Goal: Task Accomplishment & Management: Manage account settings

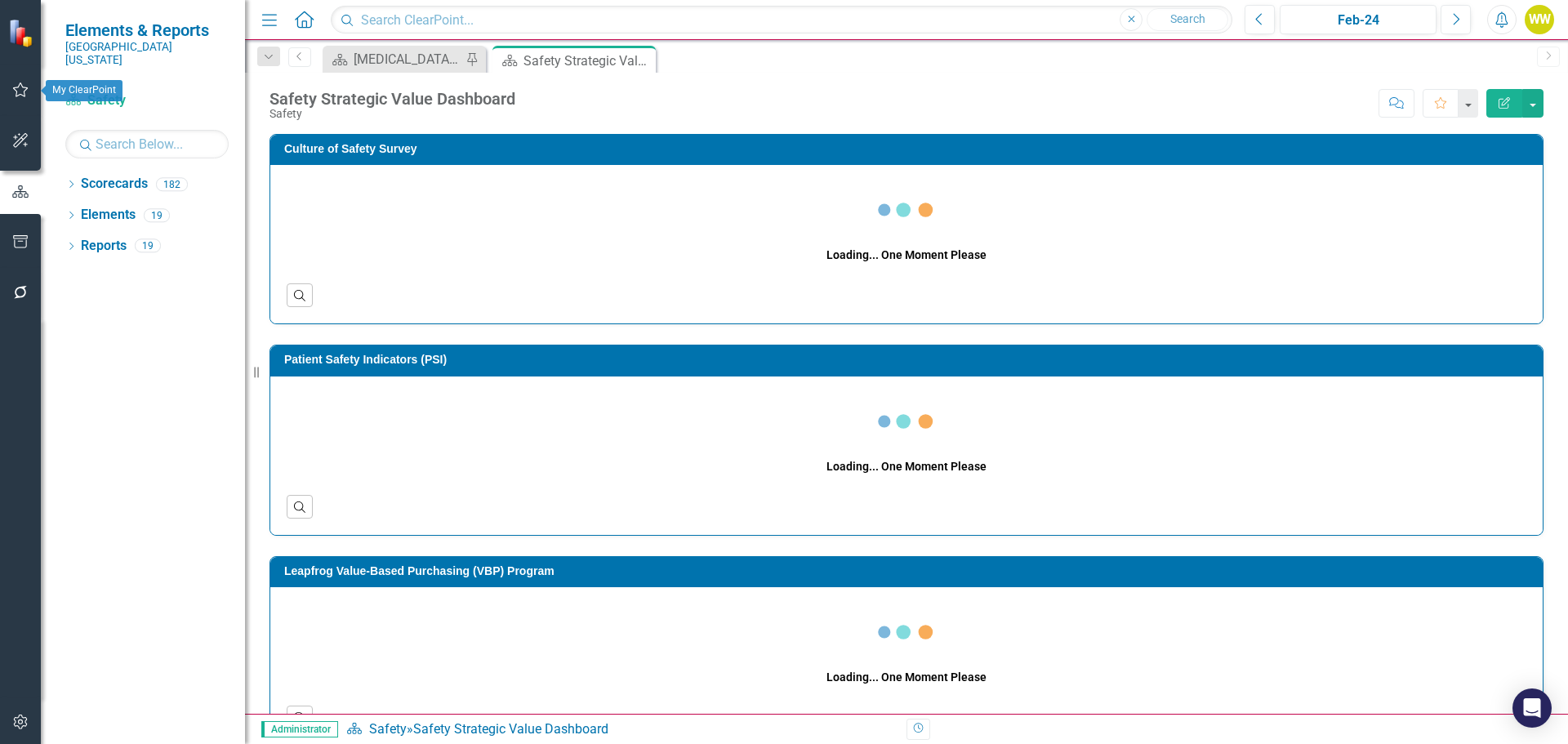
click at [4, 96] on button "button" at bounding box center [21, 90] width 37 height 35
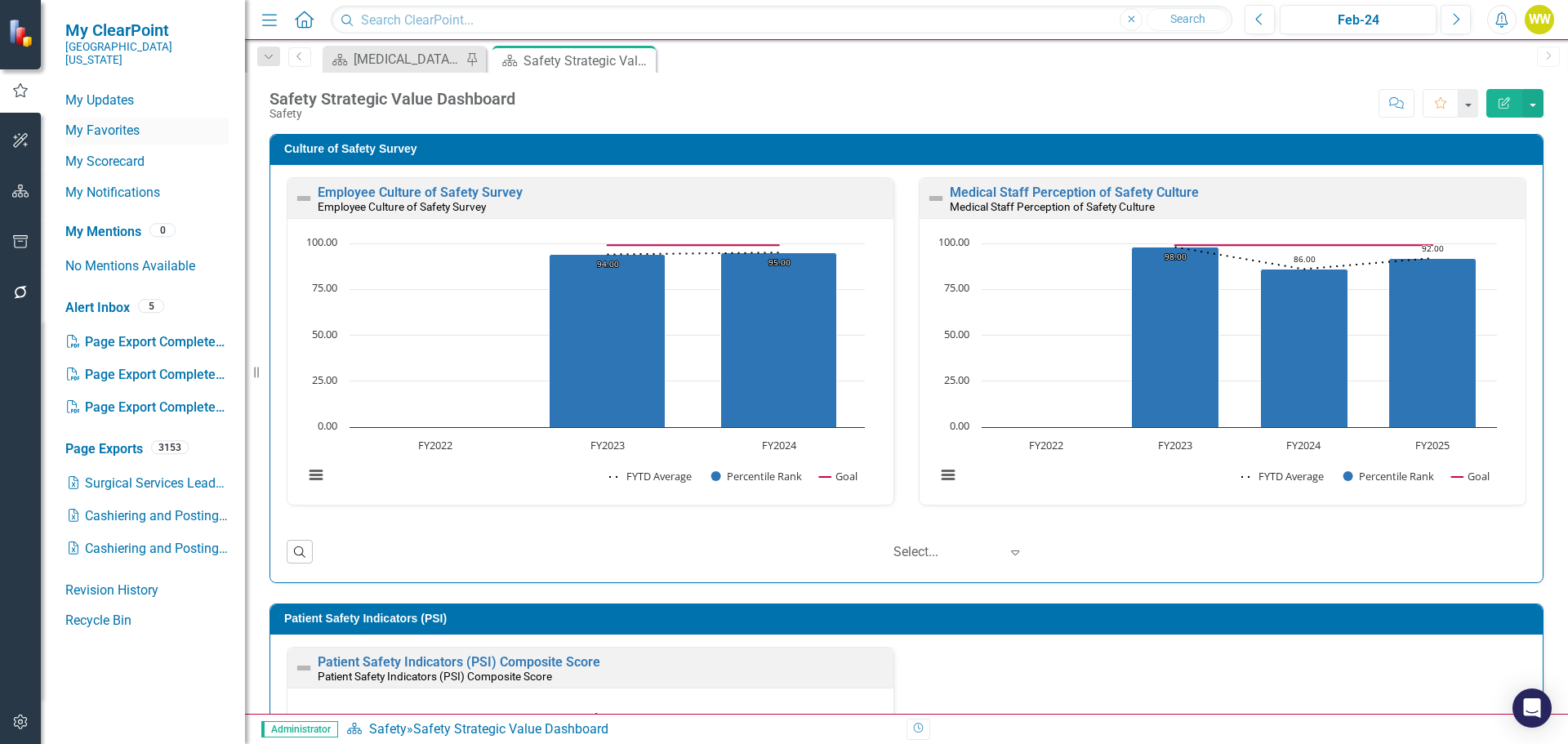
click at [116, 122] on link "My Favorites" at bounding box center [147, 132] width 163 height 19
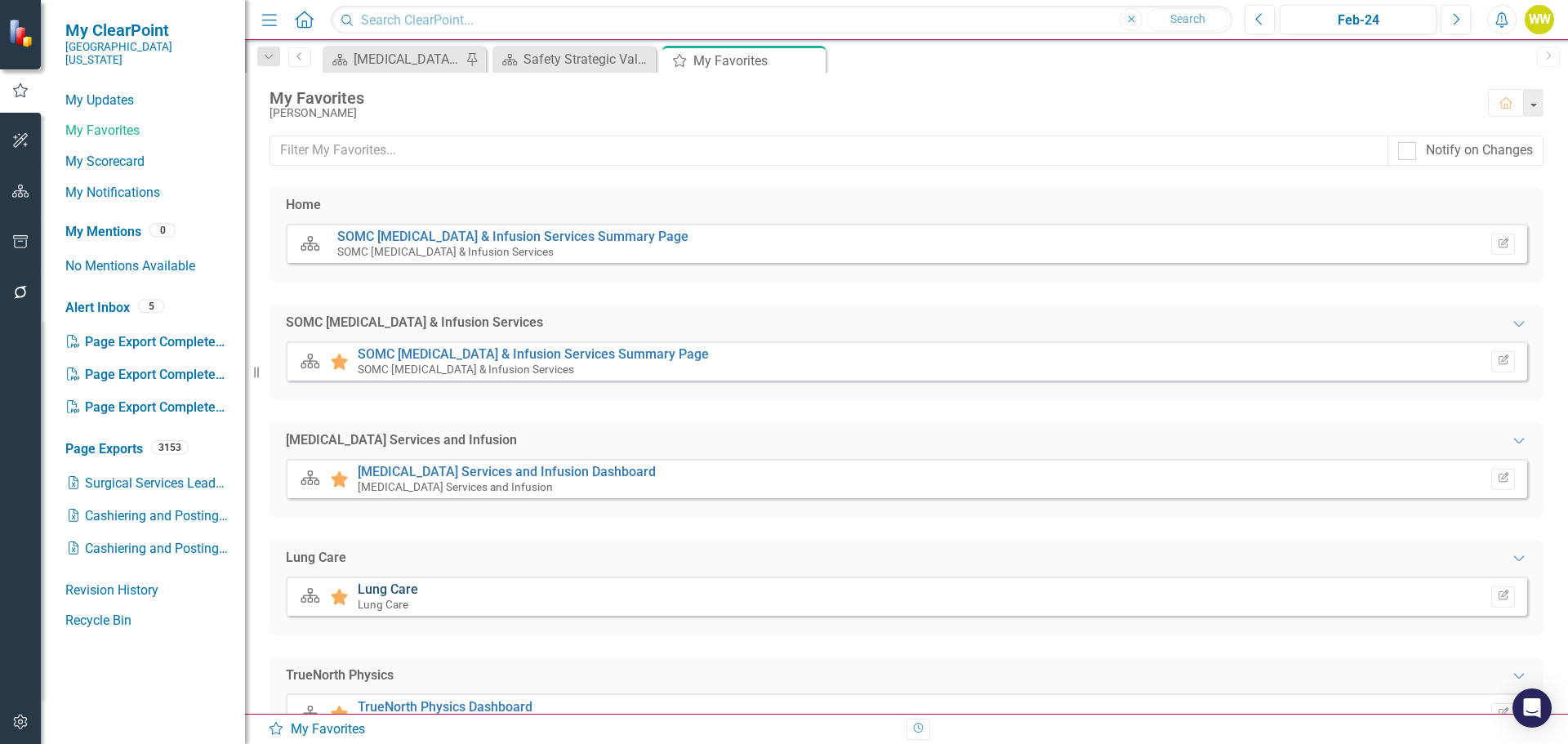
click at [407, 590] on link "Lung Care" at bounding box center [387, 589] width 61 height 15
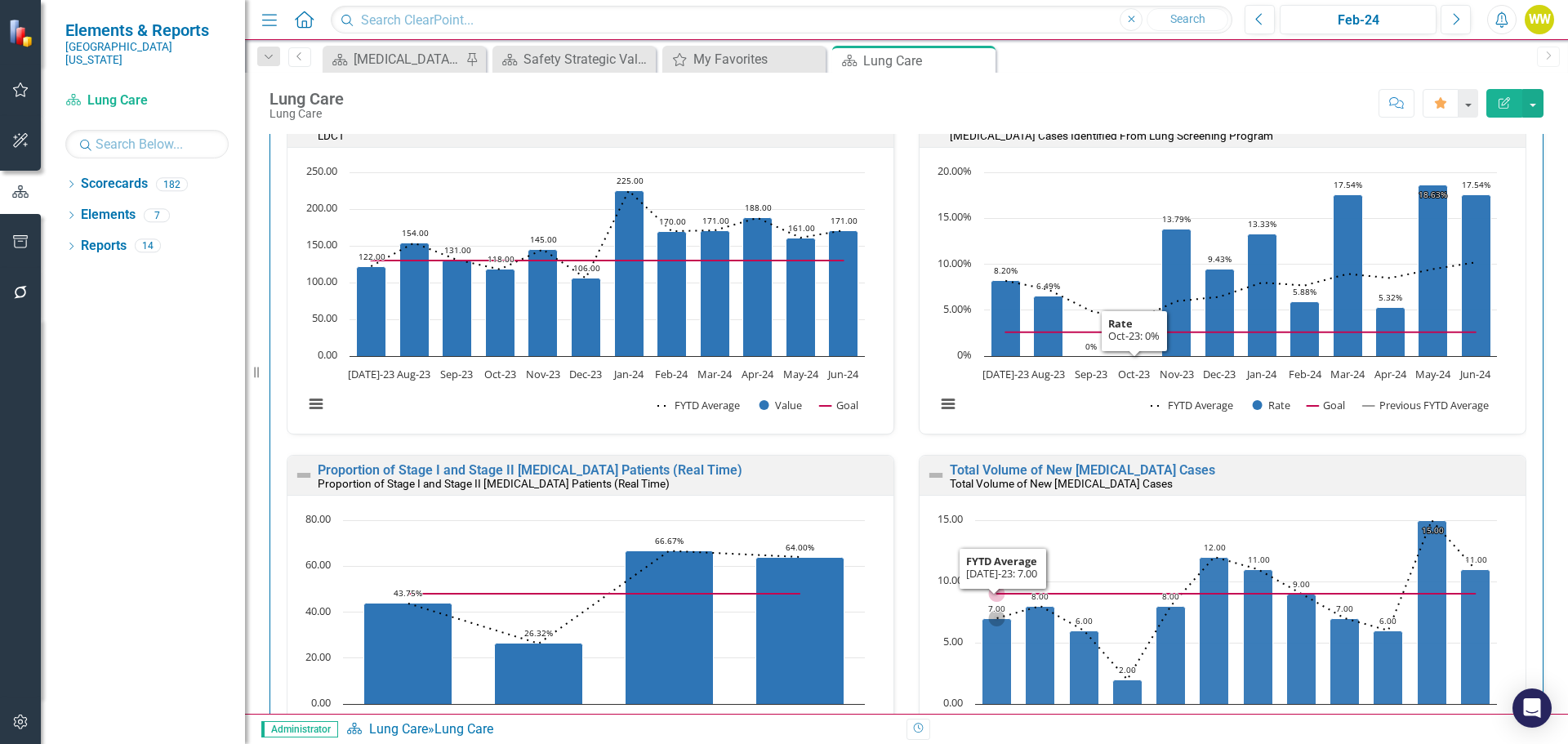
scroll to position [490, 0]
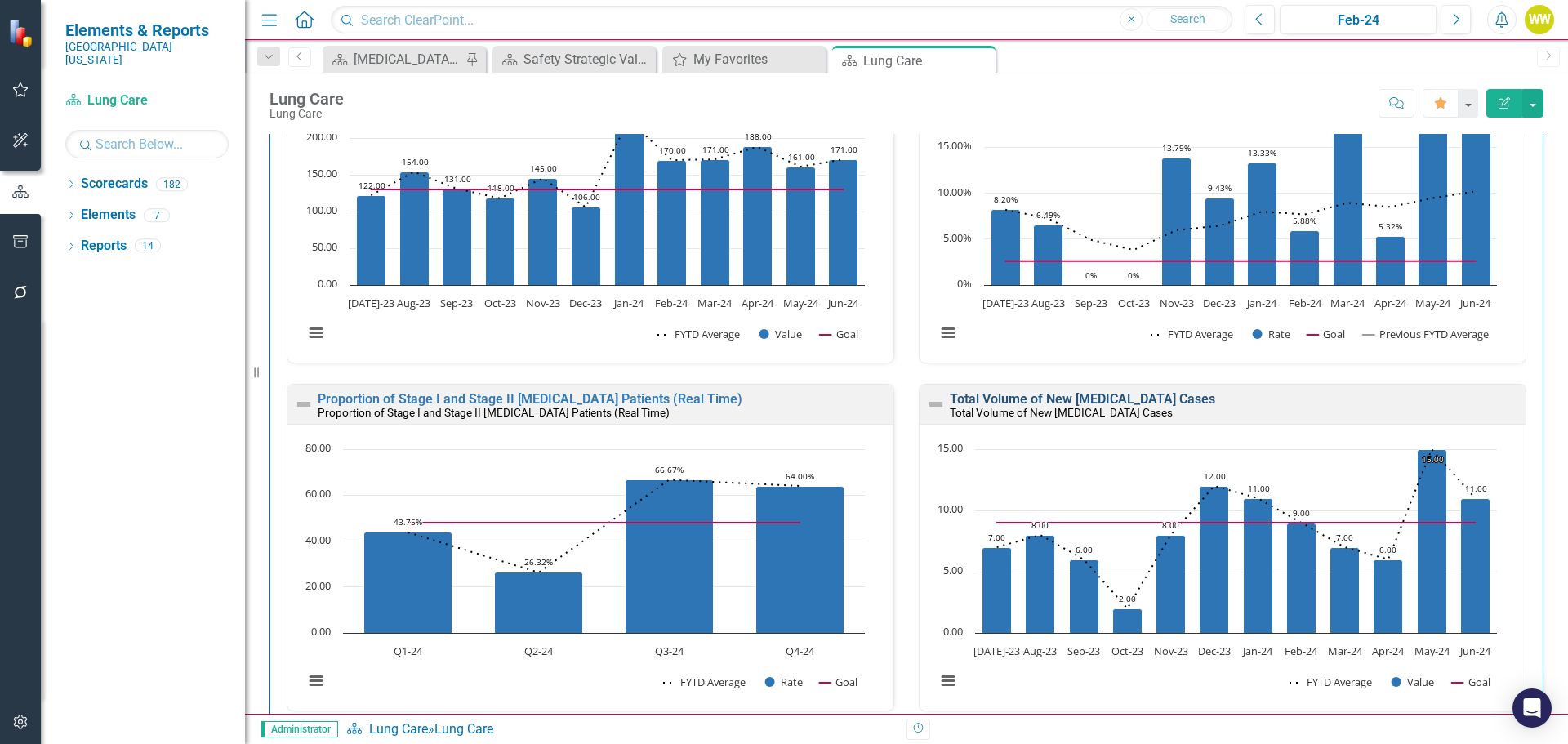
click at [1113, 400] on link "Total Volume of New [MEDICAL_DATA] Cases" at bounding box center [1082, 399] width 265 height 15
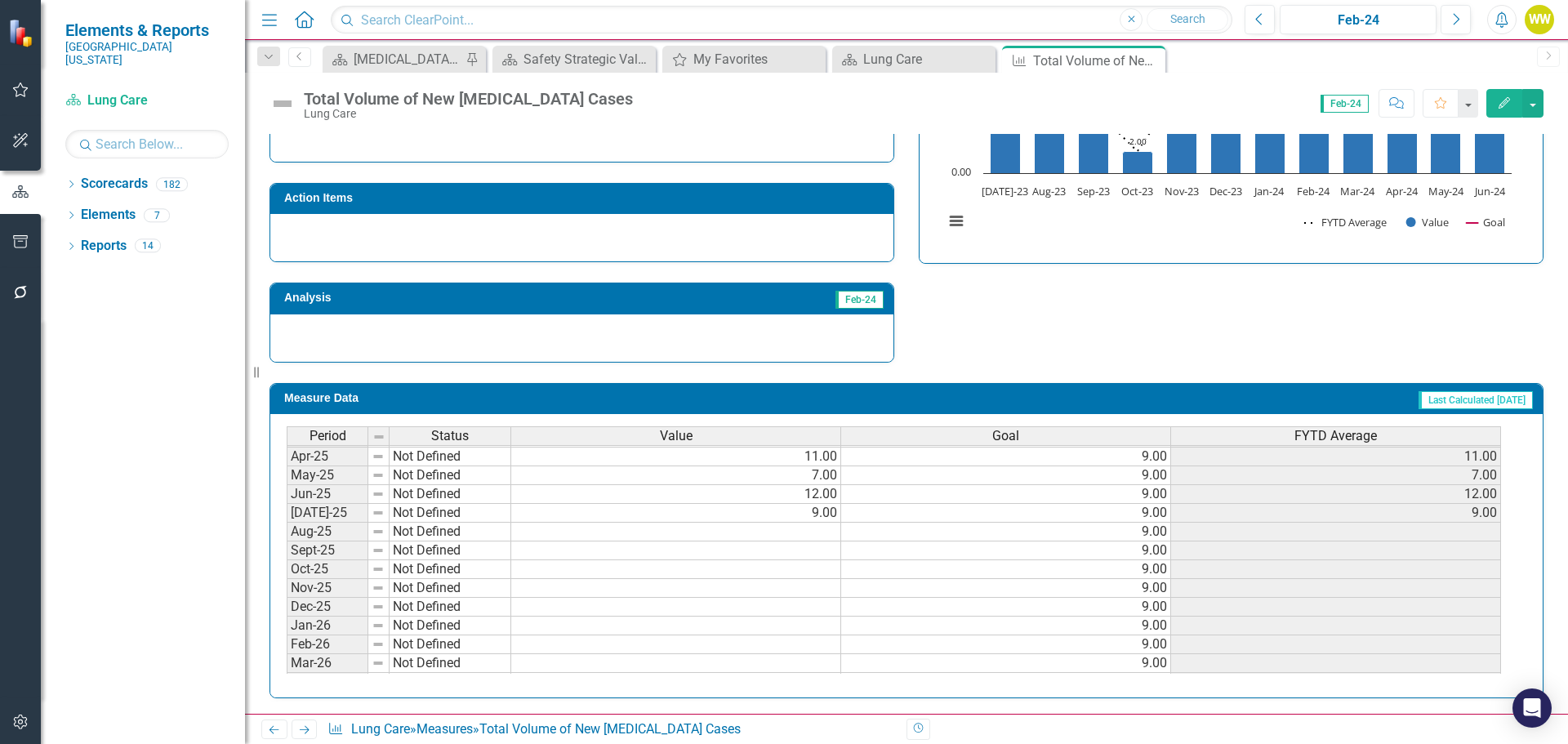
scroll to position [512, 0]
click at [806, 623] on tbody "Nov-23 Not Defined 8.00 9.00 8.00 Dec-23 Not Defined 12.00 9.00 12.00 Jan-24 No…" at bounding box center [894, 535] width 1214 height 602
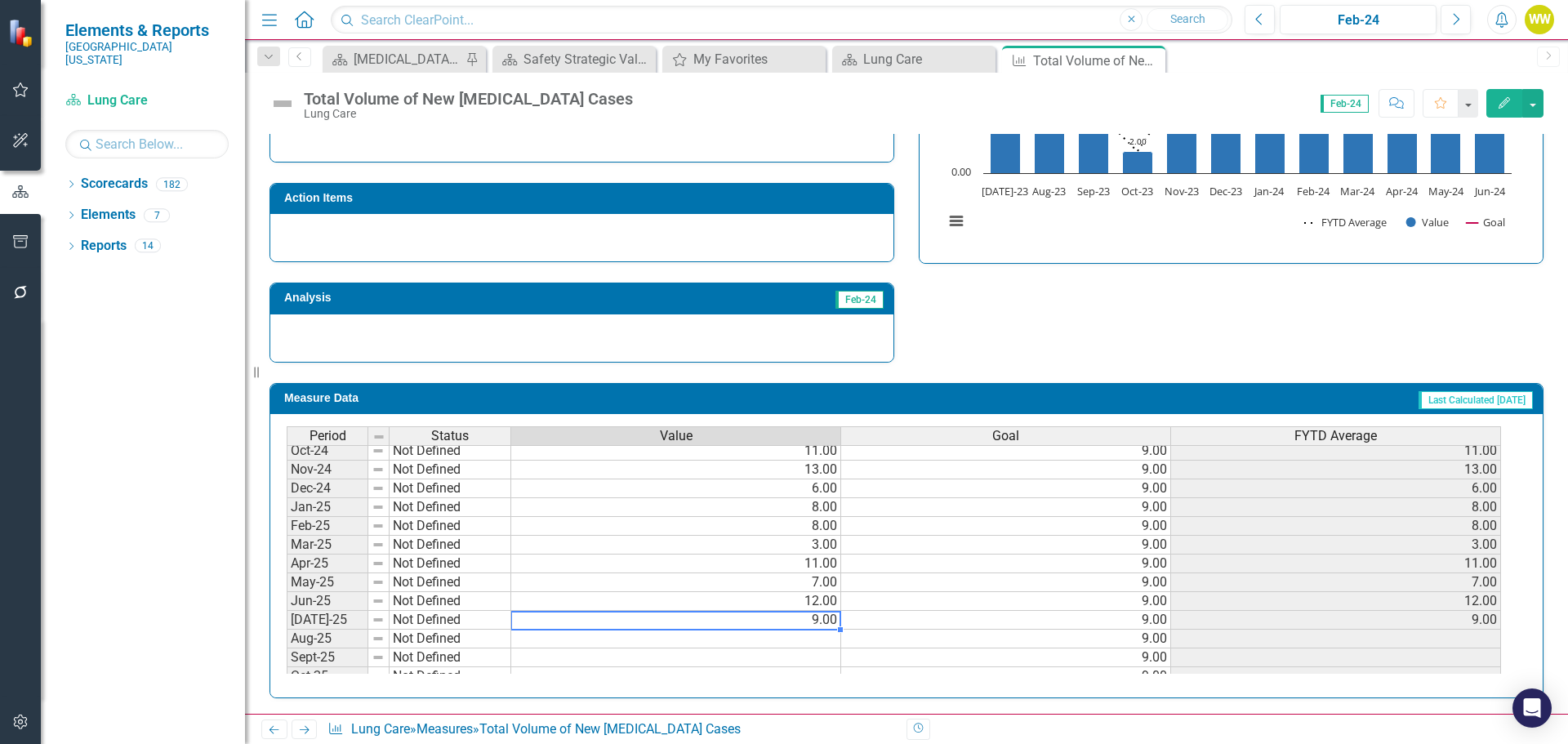
type textarea "0"
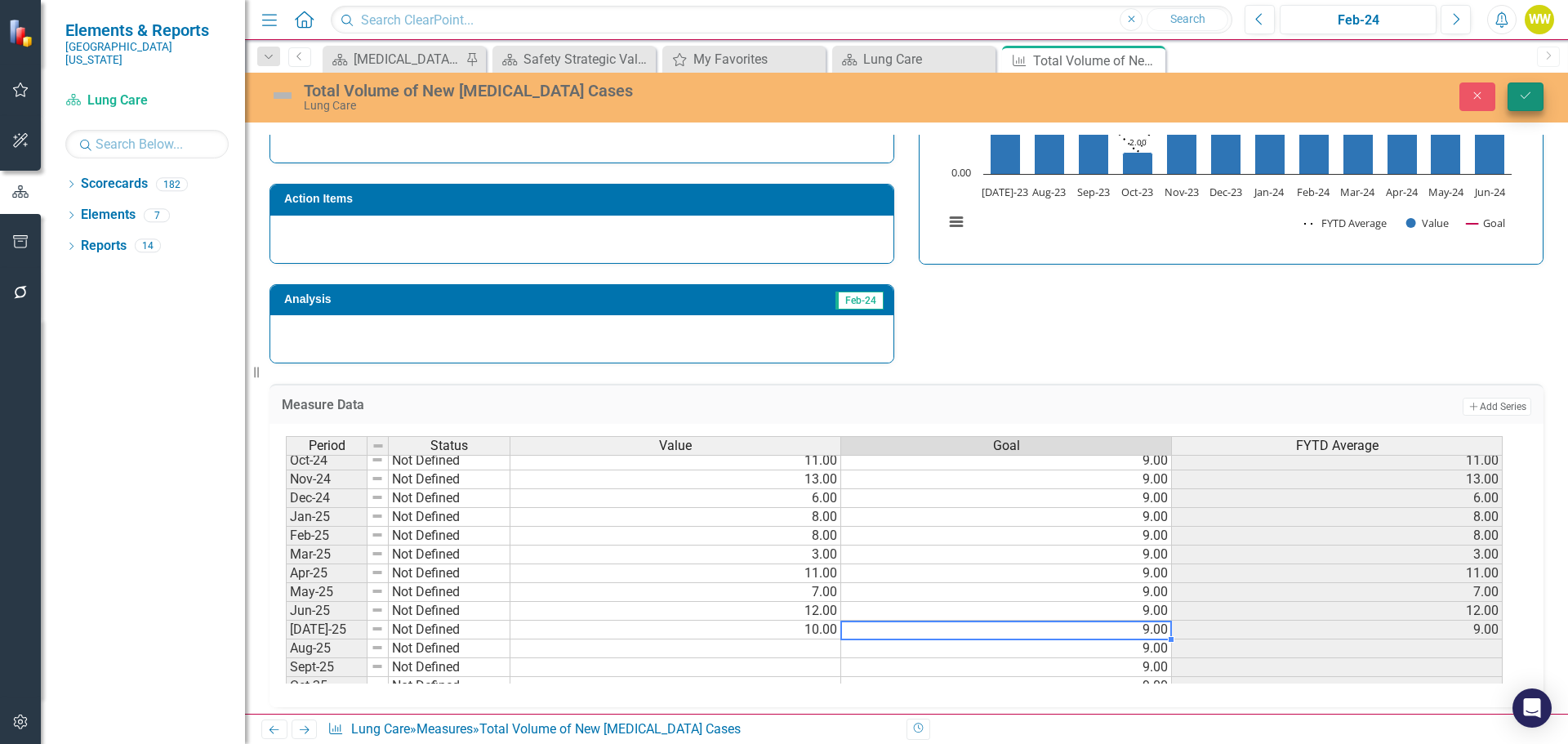
type textarea "9"
click at [1524, 97] on icon "Save" at bounding box center [1525, 95] width 14 height 12
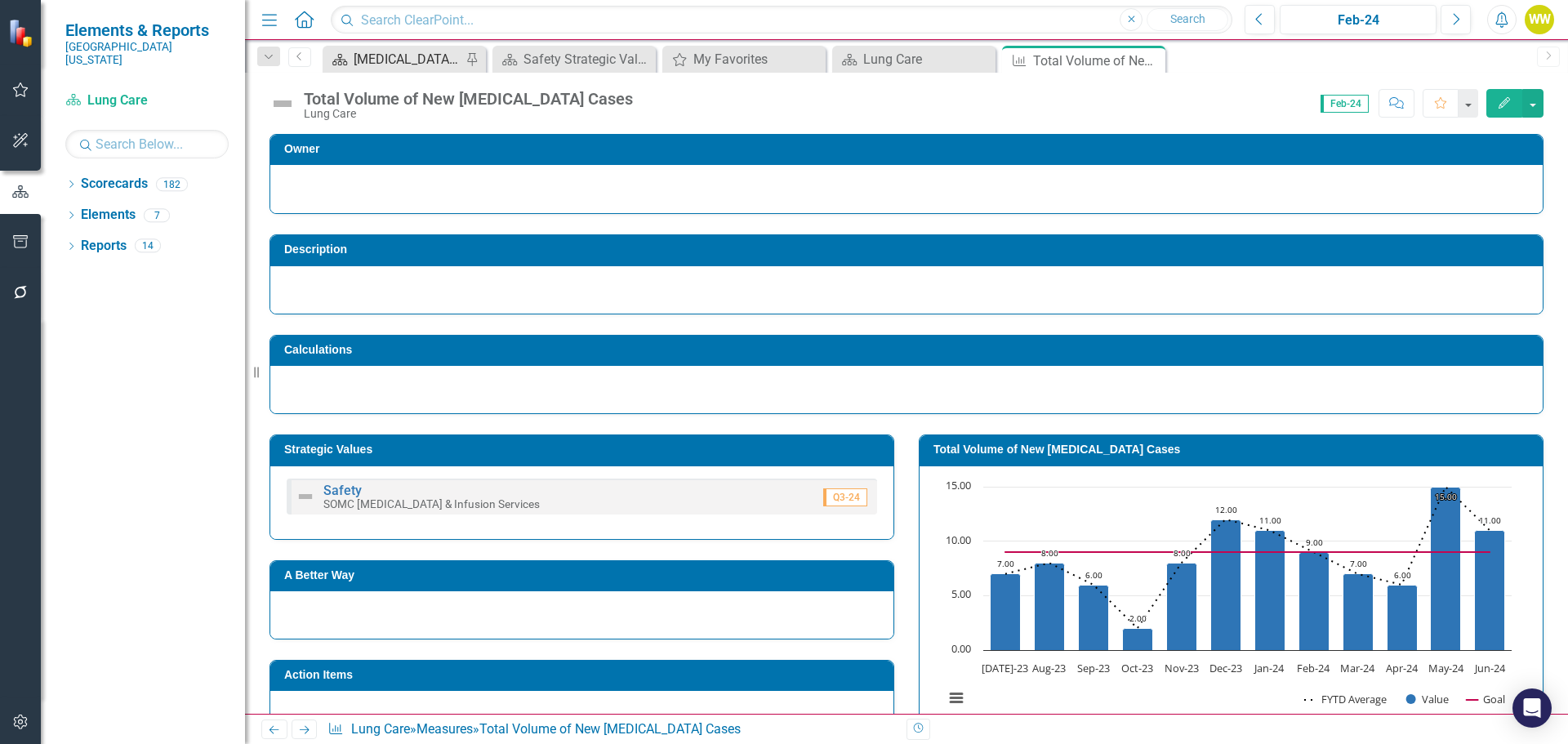
drag, startPoint x: 304, startPoint y: 19, endPoint x: 380, endPoint y: 50, distance: 82.1
click at [304, 19] on icon "Home" at bounding box center [304, 19] width 21 height 17
